Goal: Contribute content

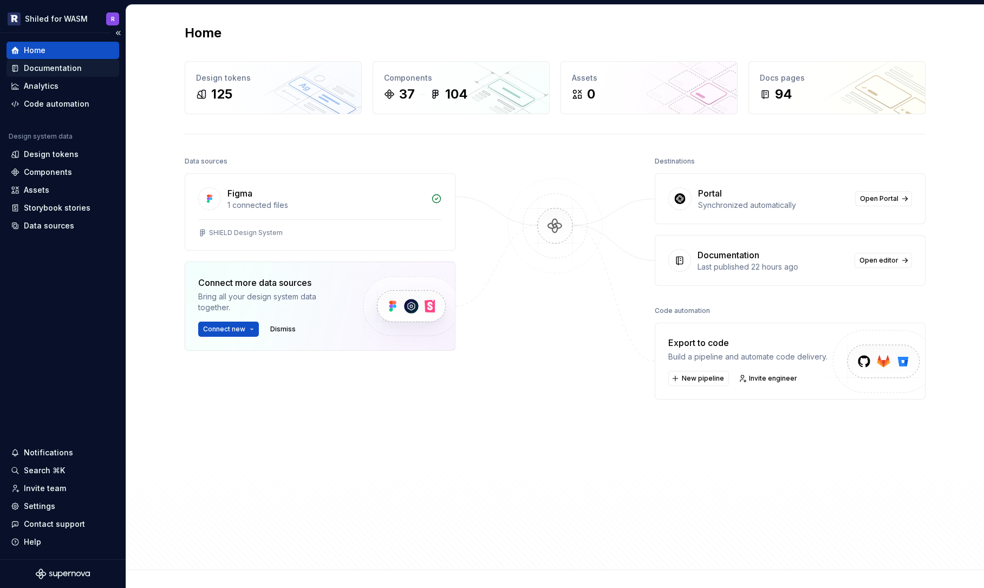
click at [50, 66] on div "Documentation" at bounding box center [53, 68] width 58 height 11
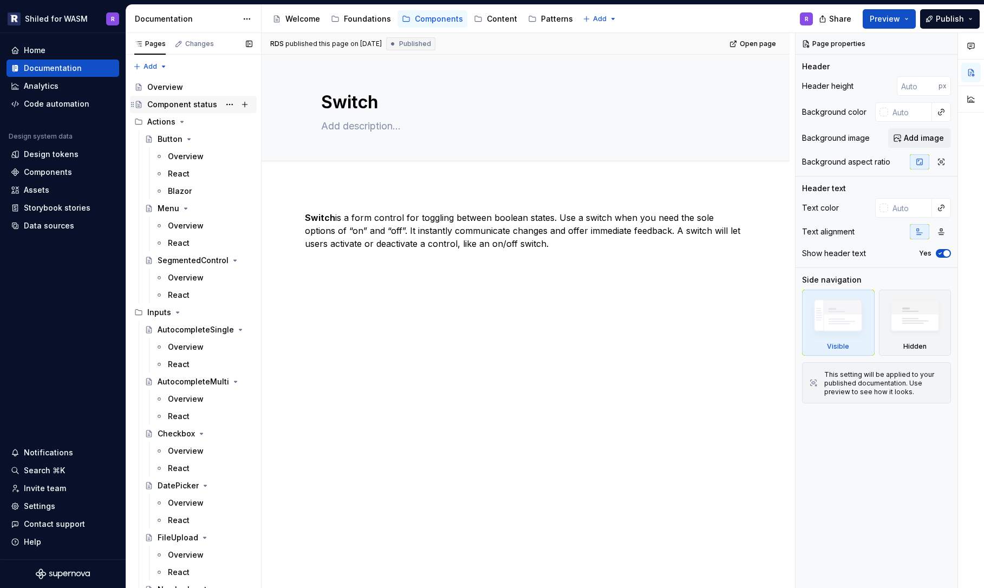
click at [191, 102] on div "Component status" at bounding box center [182, 104] width 70 height 11
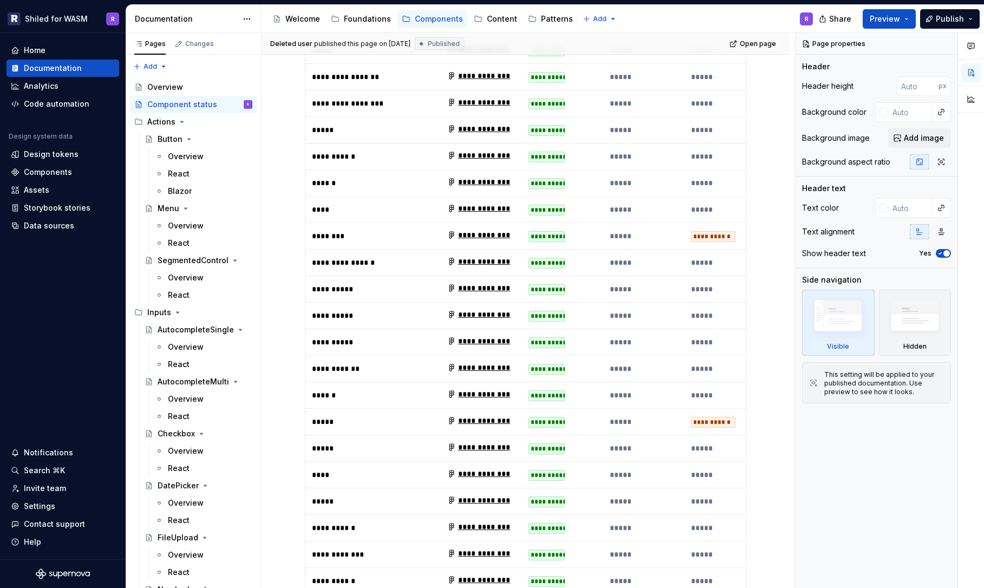
scroll to position [27, 0]
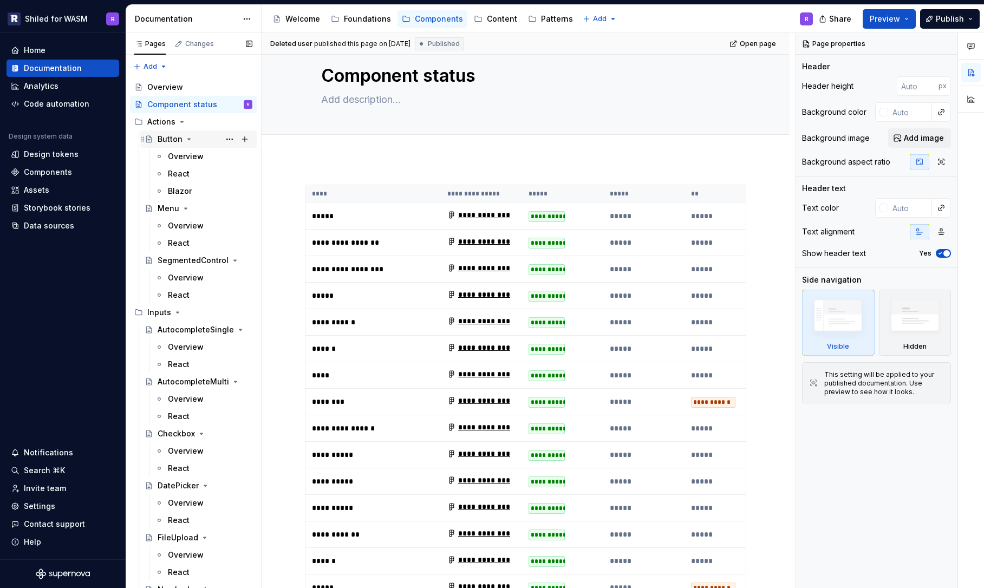
click at [158, 136] on div "Button" at bounding box center [170, 139] width 25 height 11
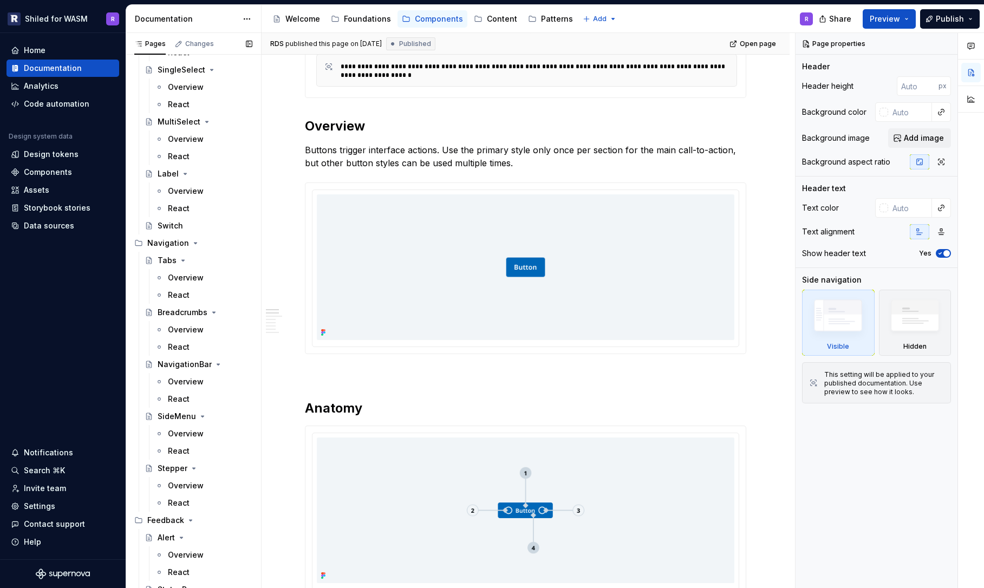
scroll to position [856, 0]
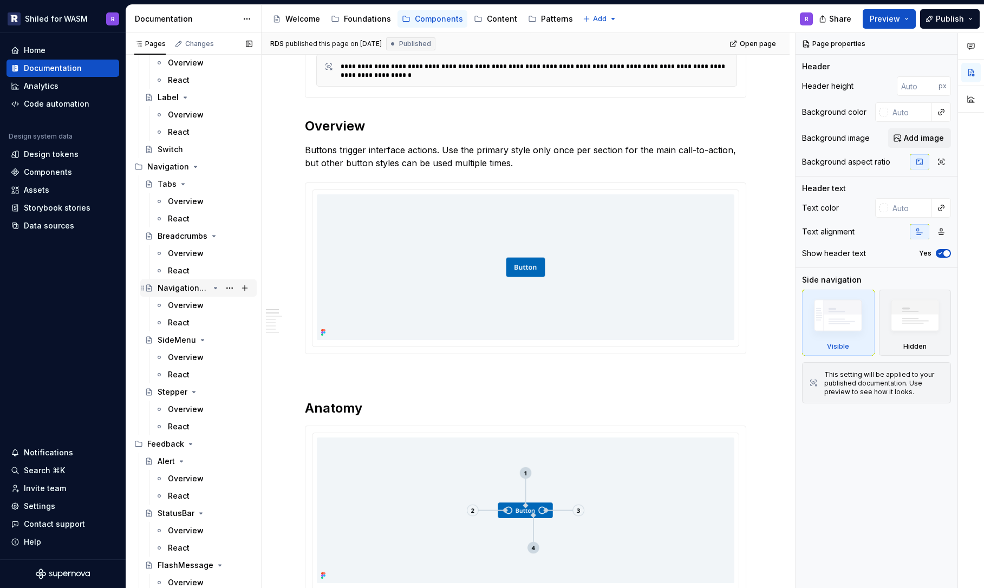
click at [187, 284] on div "NavigationBar" at bounding box center [183, 288] width 51 height 11
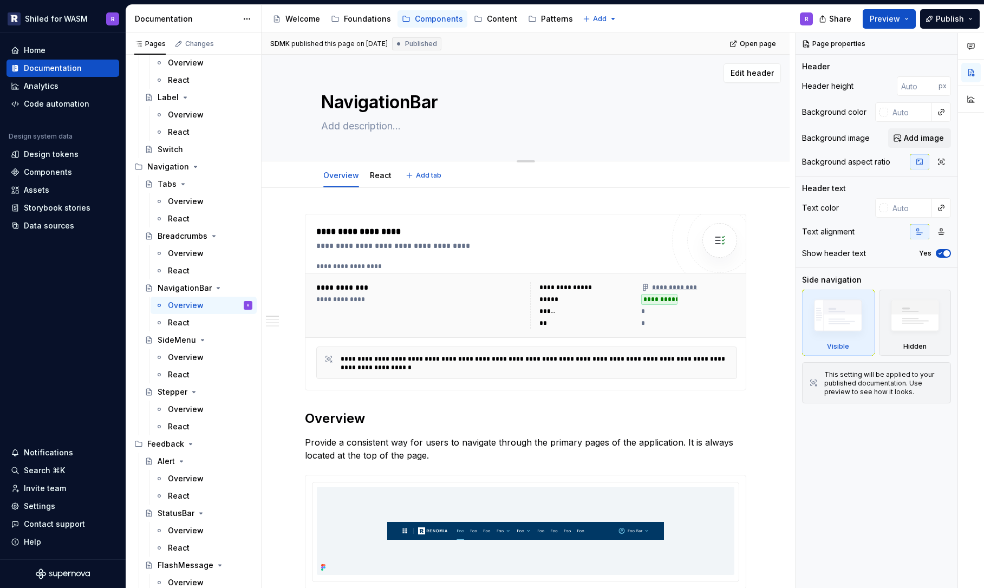
click at [395, 107] on textarea "NavigationBar" at bounding box center [523, 102] width 409 height 26
type textarea "*"
type textarea "N"
type textarea "*"
type textarea "Na"
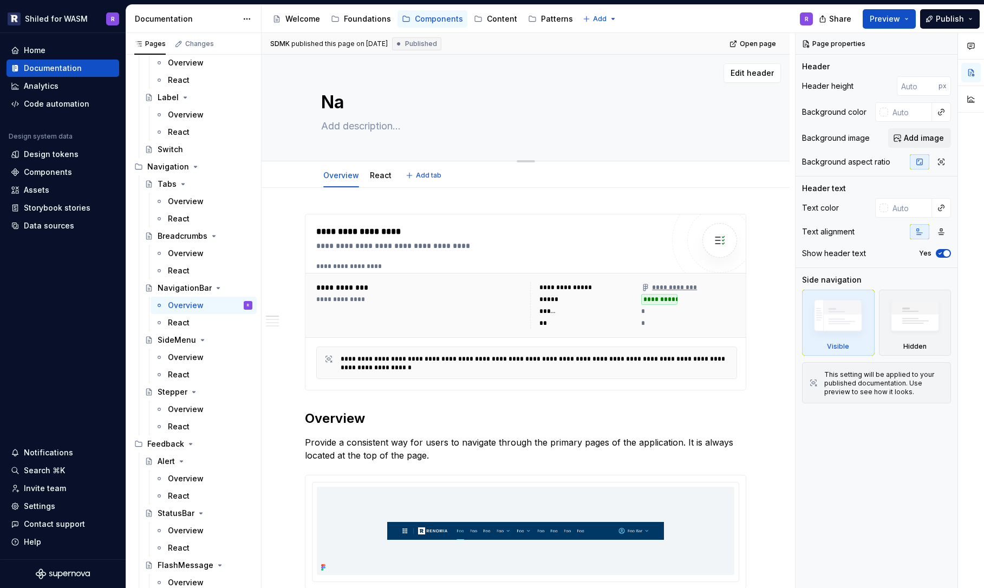
type textarea "*"
type textarea "Nav"
type textarea "*"
type textarea "NavB"
type textarea "*"
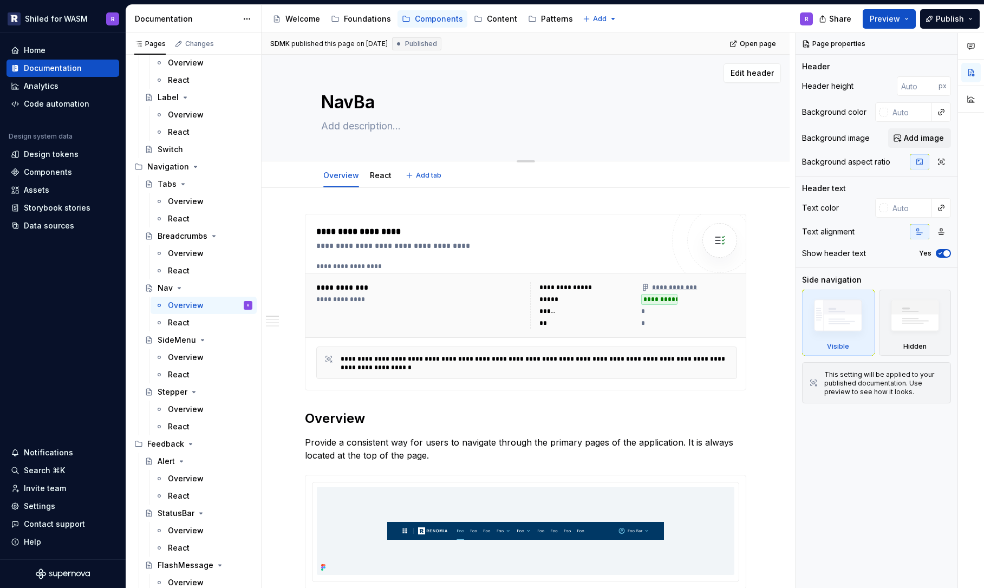
type textarea "NavBar"
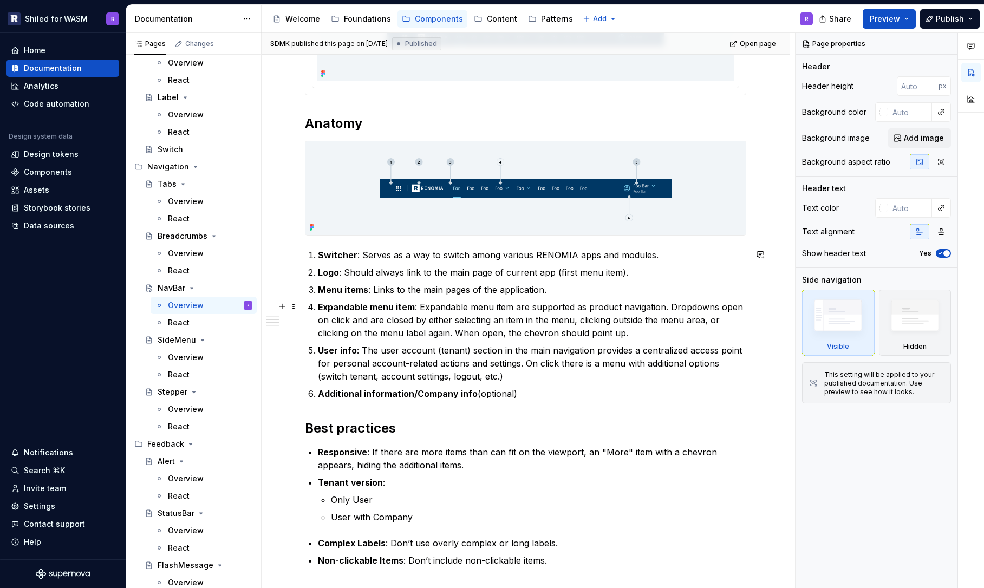
scroll to position [522, 0]
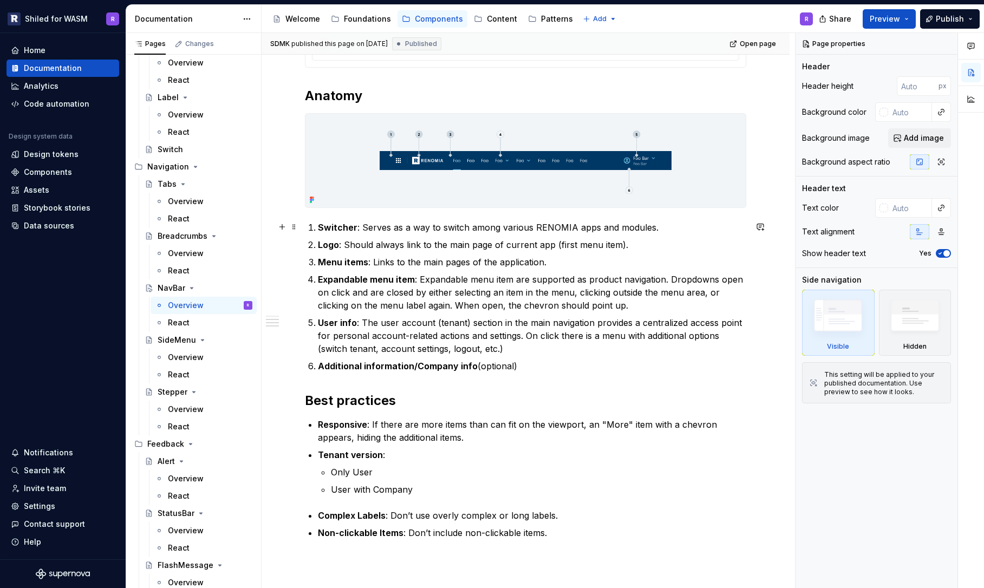
type textarea "*"
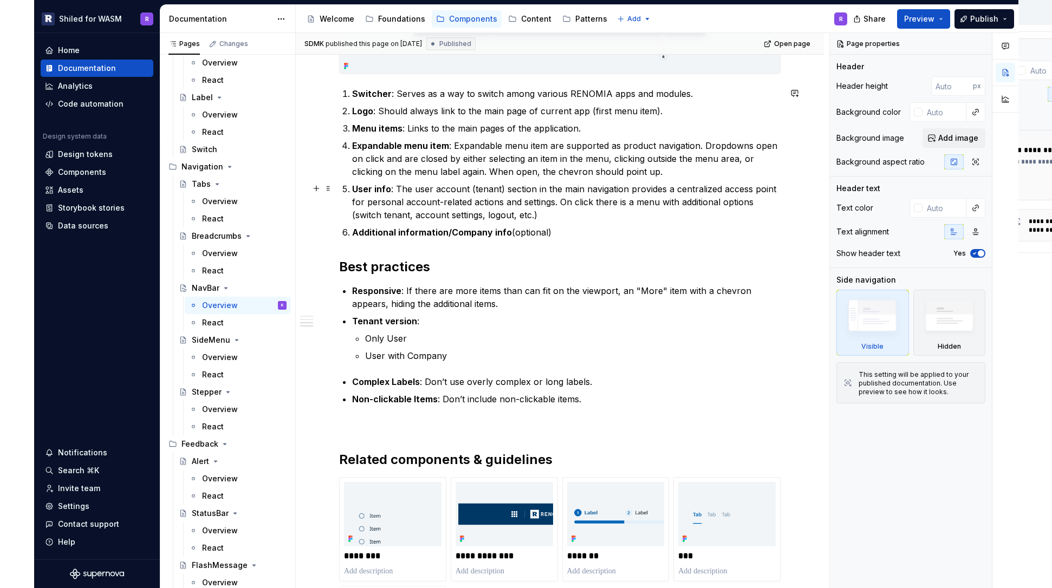
scroll to position [637, 0]
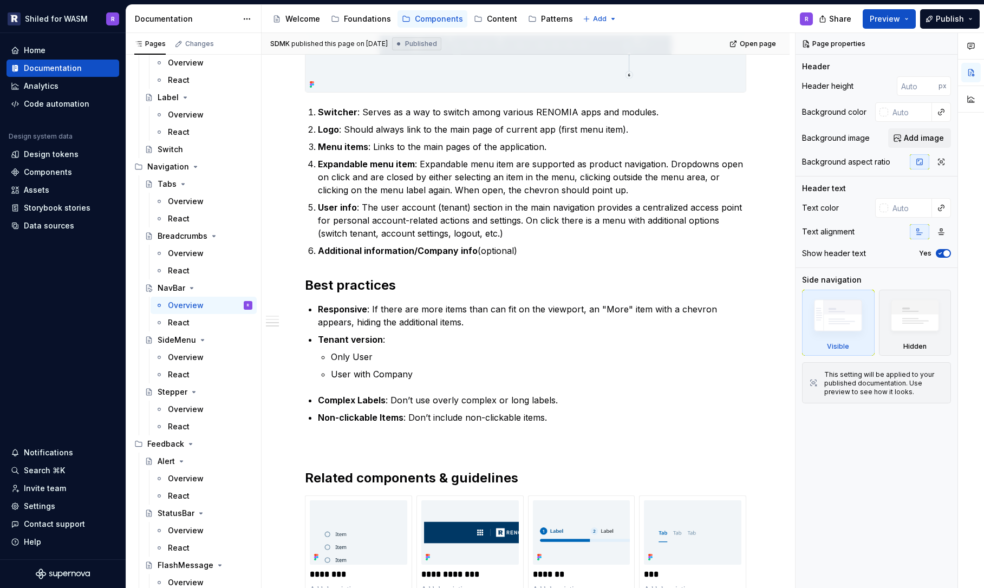
type textarea "NavBar"
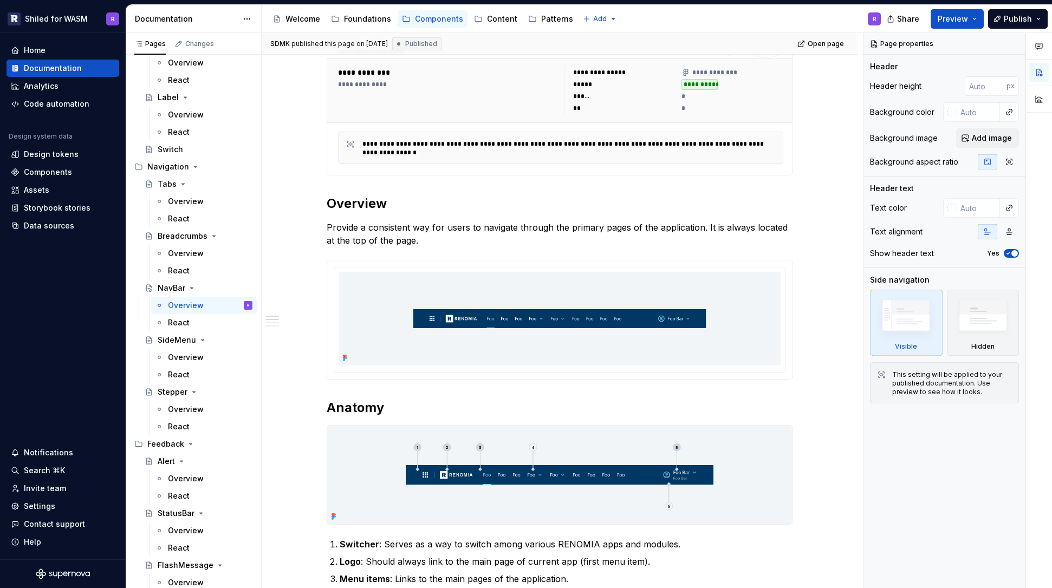
scroll to position [213, 0]
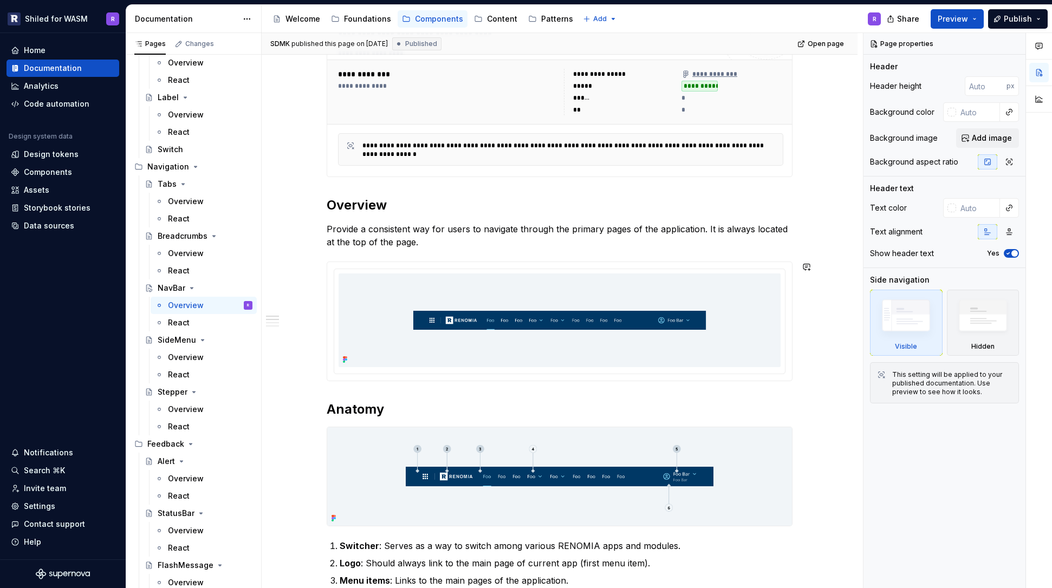
click at [575, 247] on p "Provide a consistent way for users to navigate through the primary pages of the…" at bounding box center [560, 236] width 466 height 26
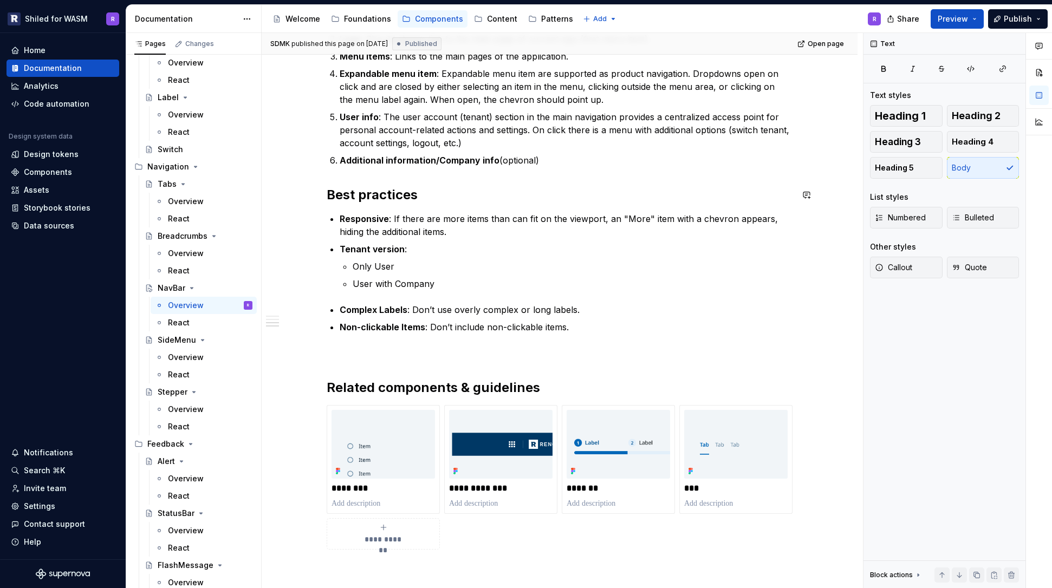
scroll to position [751, 0]
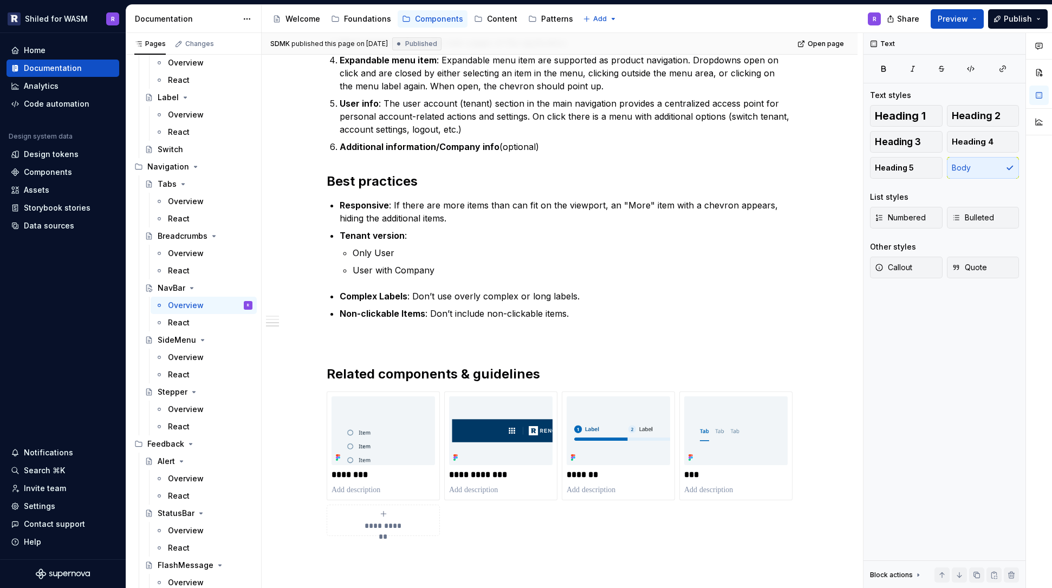
click at [552, 156] on div "**********" at bounding box center [560, 12] width 466 height 1099
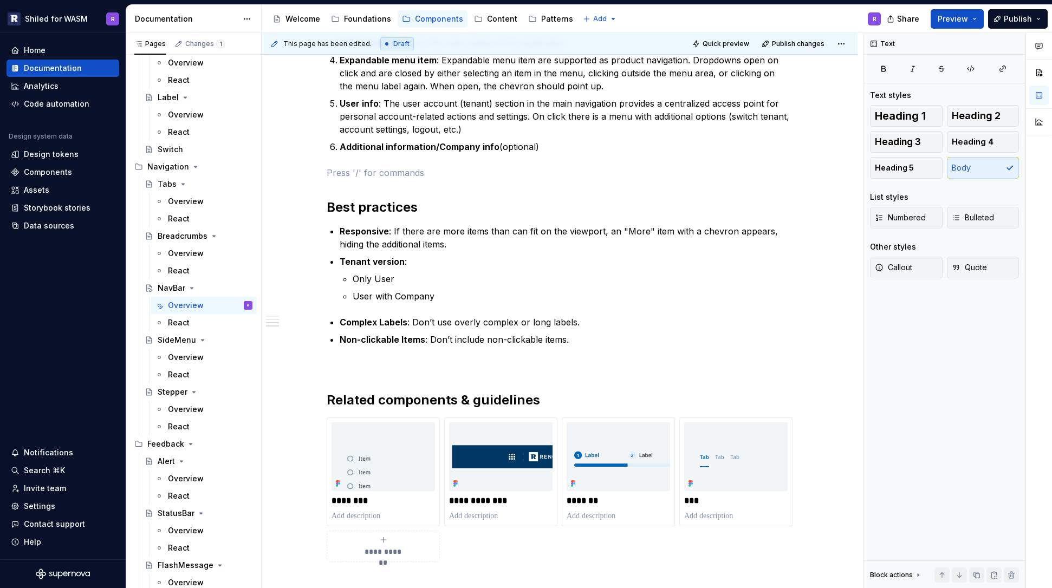
type textarea "*"
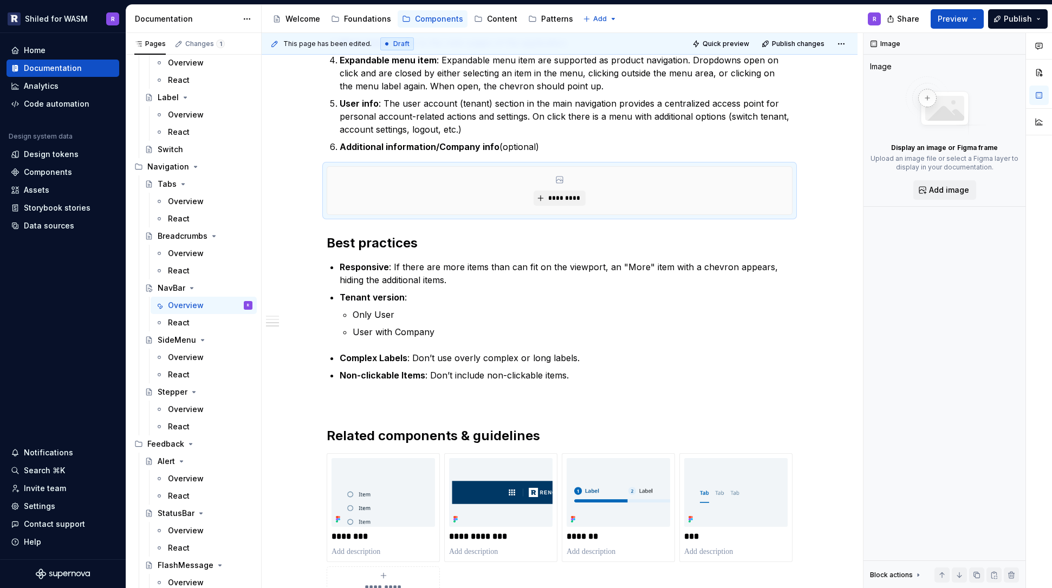
type textarea "*"
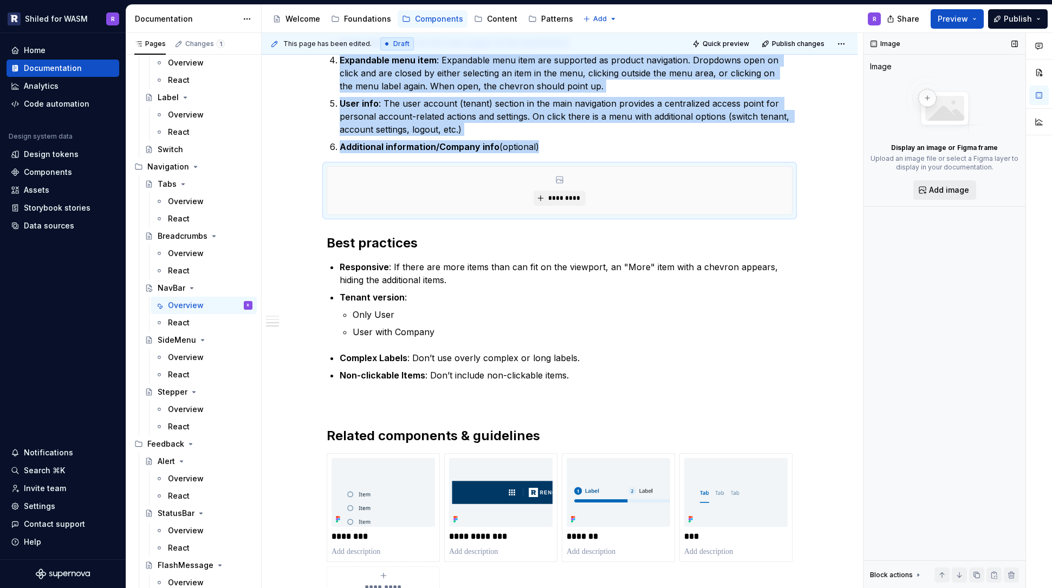
click at [944, 189] on span "Add image" at bounding box center [949, 190] width 40 height 11
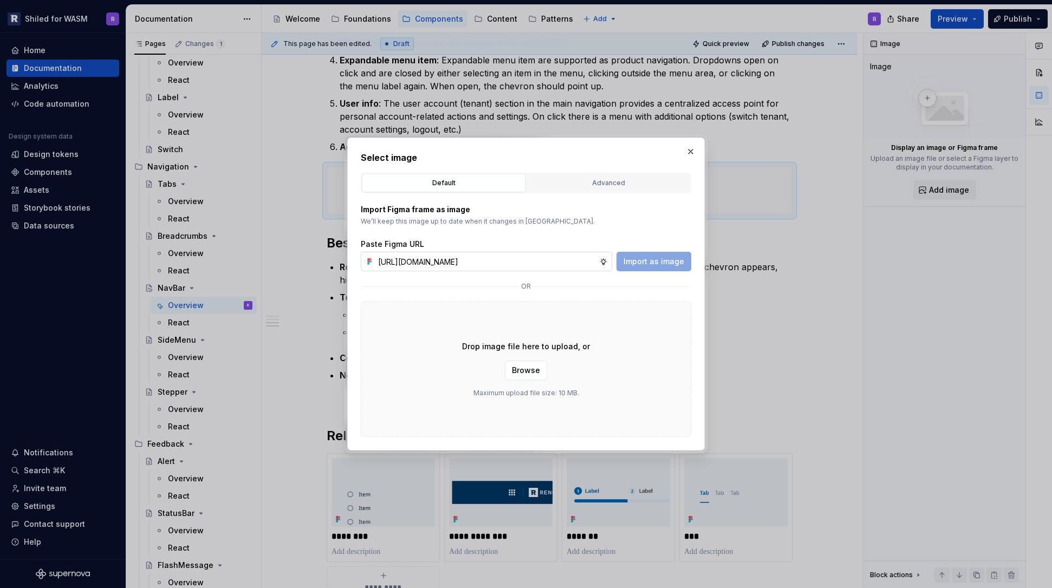
scroll to position [0, 249]
type input "[URL][DOMAIN_NAME]"
click at [670, 268] on button "Import as image" at bounding box center [653, 261] width 75 height 19
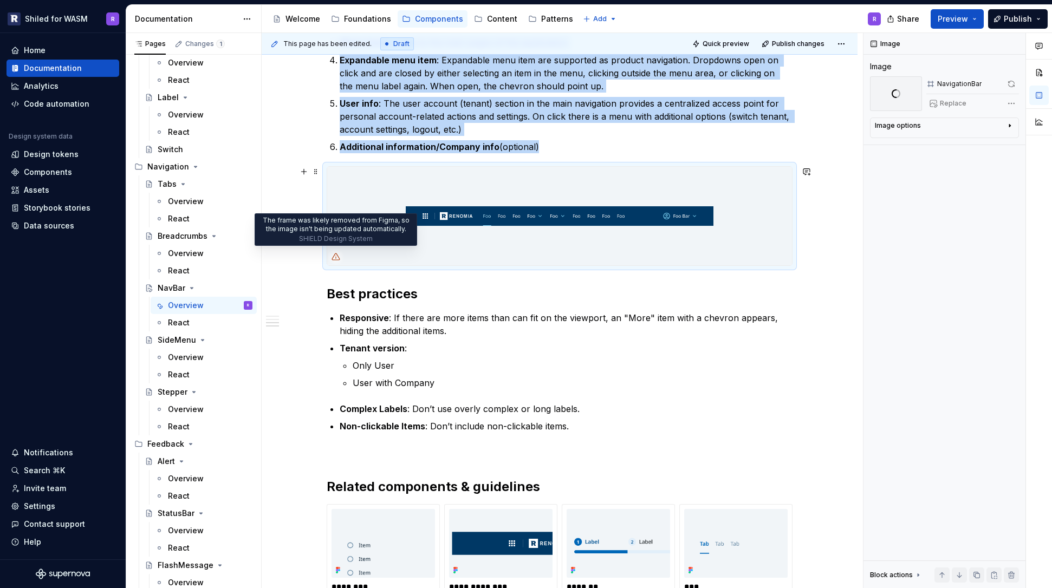
scroll to position [751, 0]
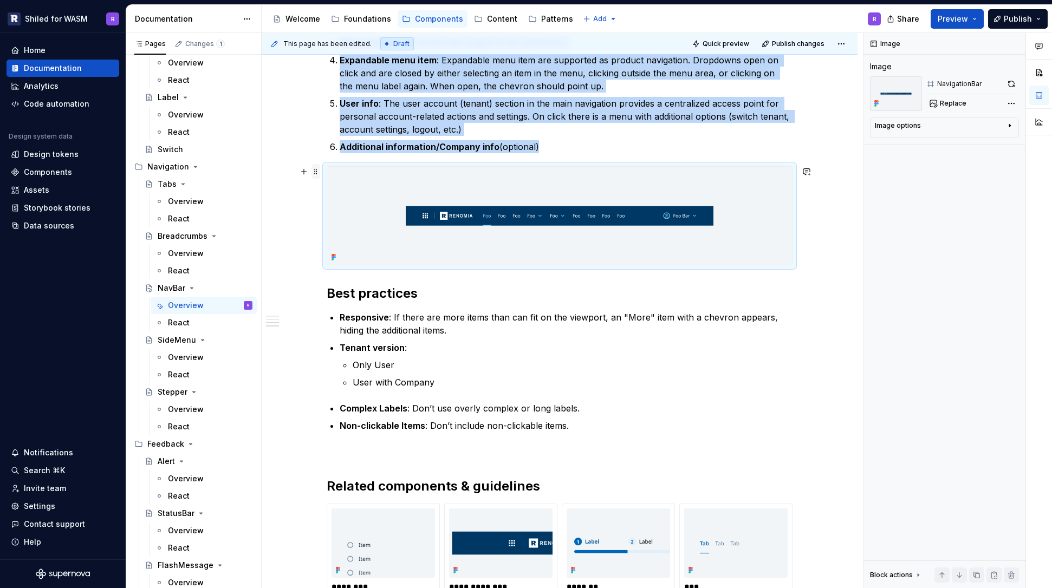
click at [316, 170] on span at bounding box center [315, 171] width 9 height 15
click at [555, 317] on p "Responsive : If there are more items than can fit on the viewport, an "More" it…" at bounding box center [566, 324] width 453 height 26
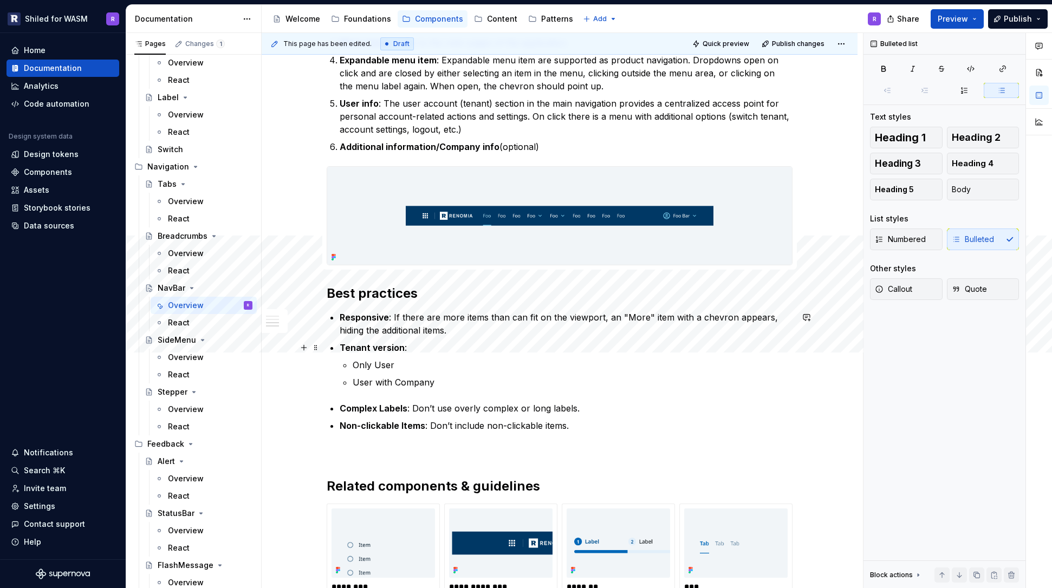
click at [513, 341] on ul "Responsive : If there are more items than can fit on the viewport, an "More" it…" at bounding box center [566, 350] width 453 height 78
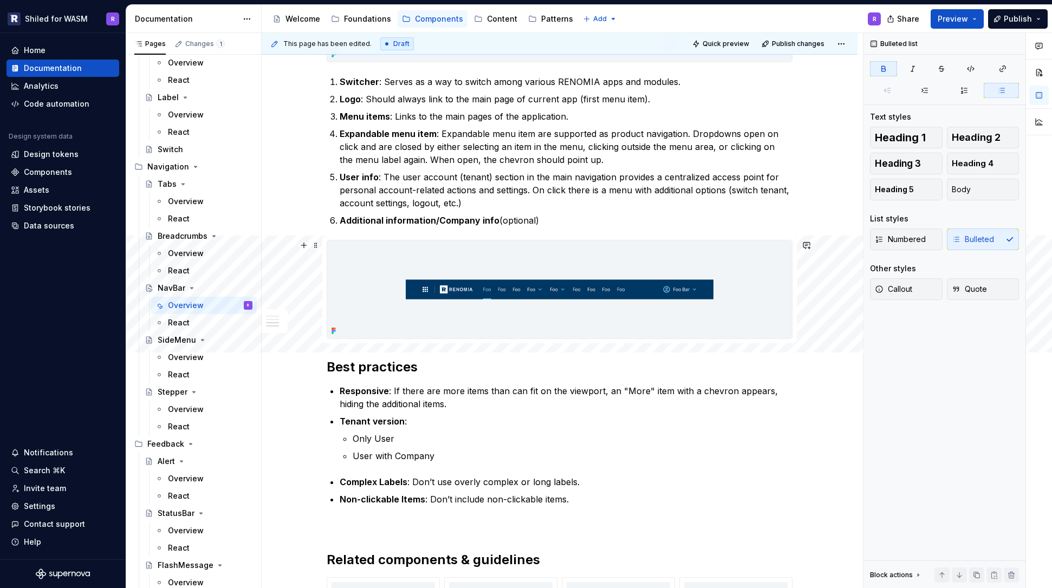
scroll to position [680, 0]
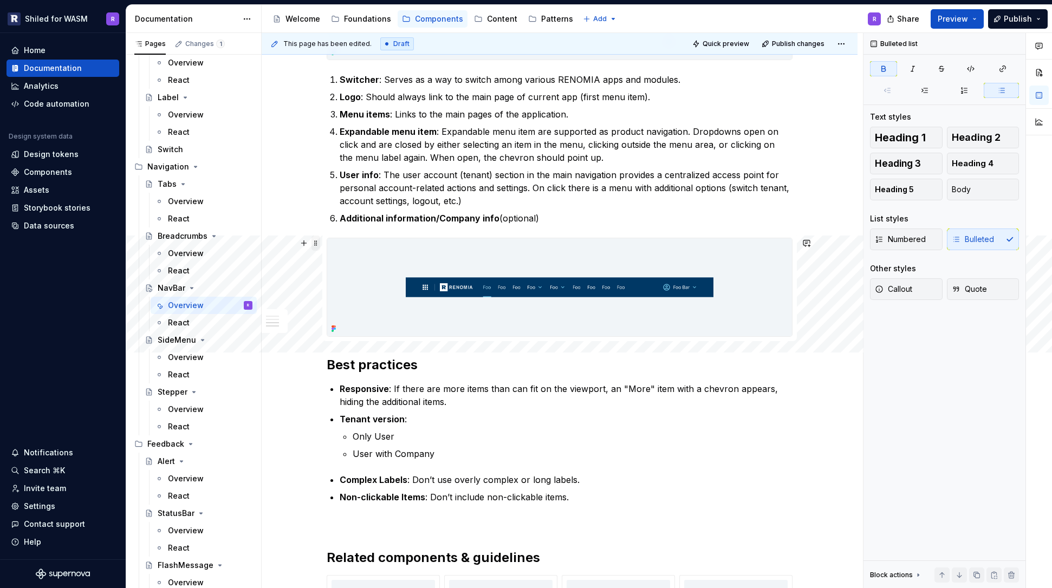
click at [318, 243] on span at bounding box center [315, 243] width 9 height 15
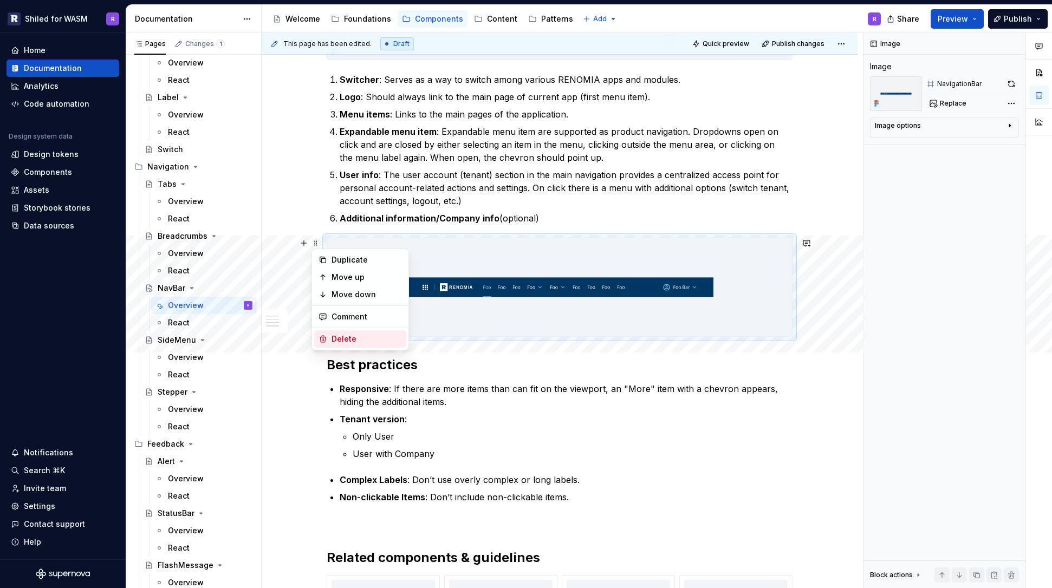
click at [360, 335] on div "Delete" at bounding box center [366, 339] width 70 height 11
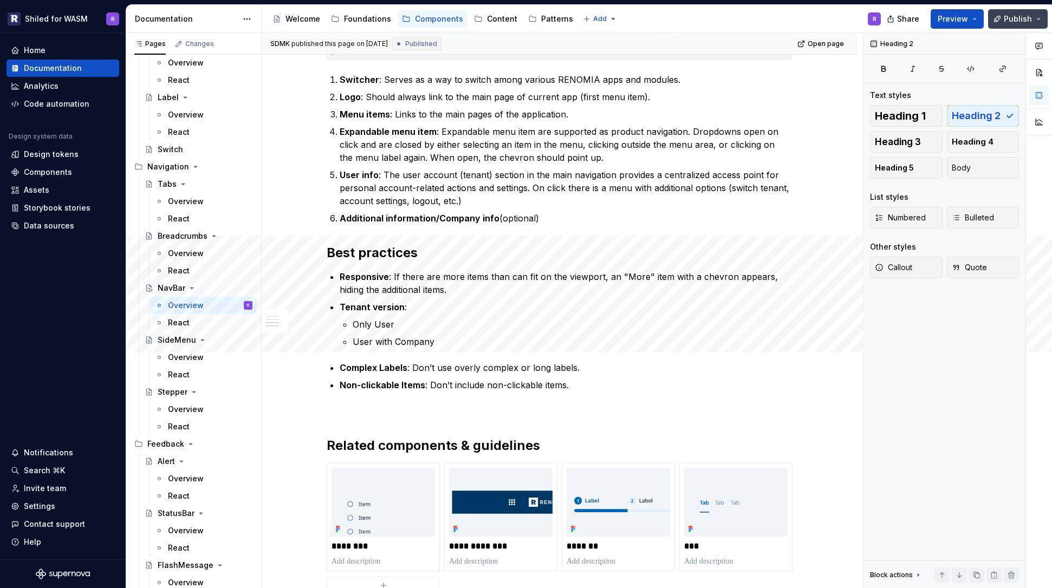
click at [983, 19] on span "Publish" at bounding box center [1017, 19] width 28 height 11
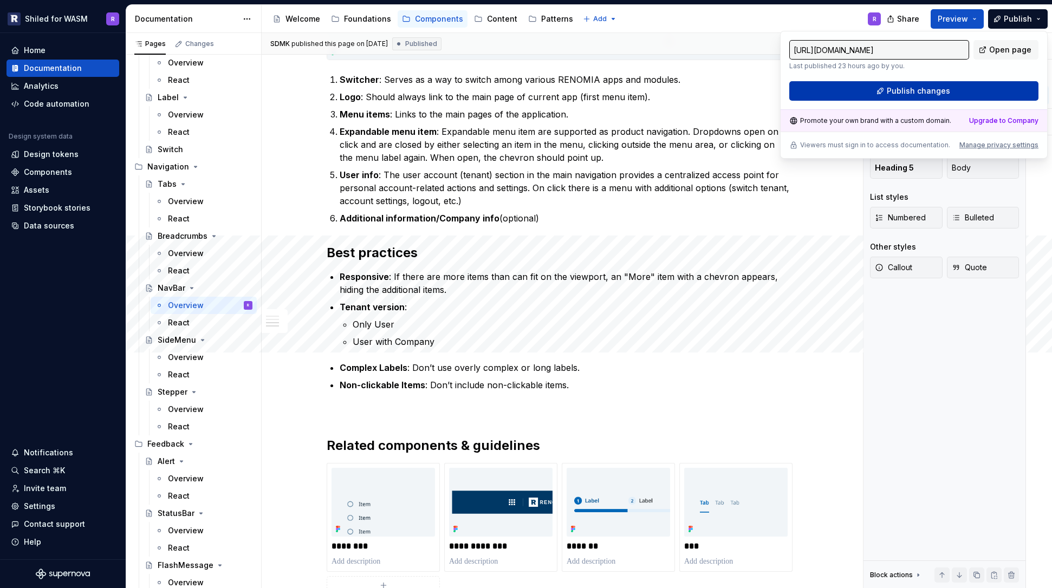
click at [929, 93] on span "Publish changes" at bounding box center [918, 91] width 63 height 11
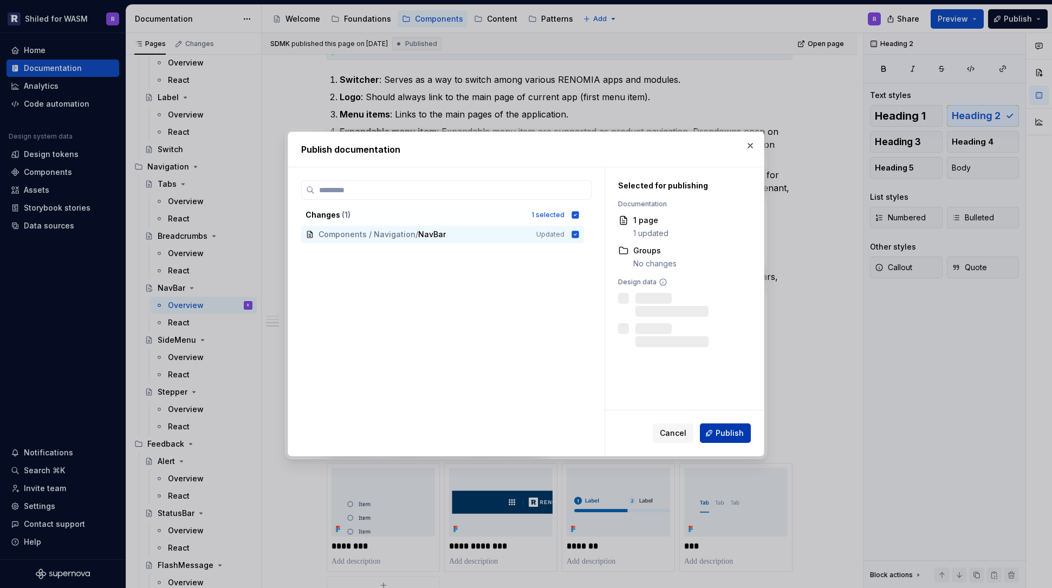
click at [725, 431] on span "Publish" at bounding box center [729, 433] width 28 height 11
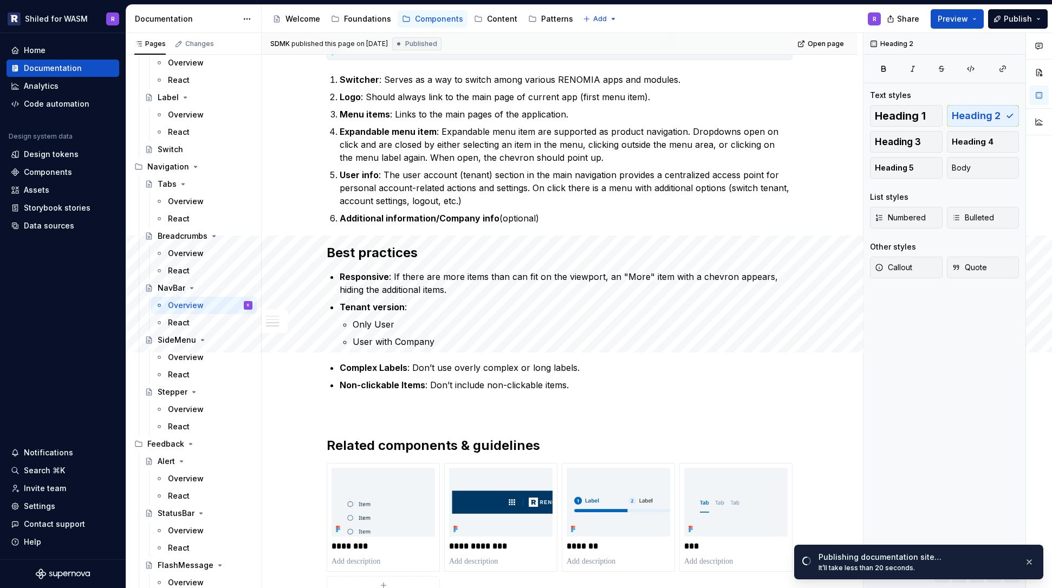
type textarea "*"
